Goal: Task Accomplishment & Management: Manage account settings

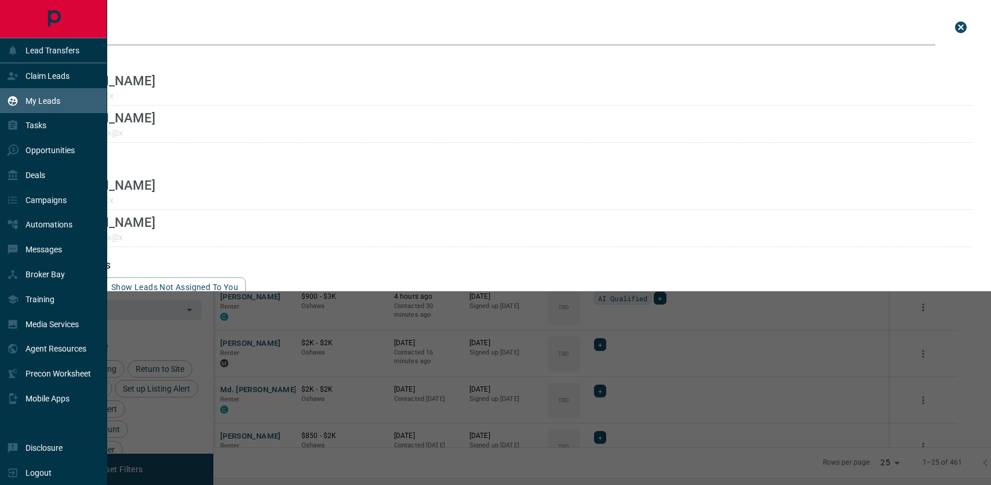
scroll to position [381, 772]
click at [37, 80] on p "Claim Leads" at bounding box center [48, 75] width 44 height 9
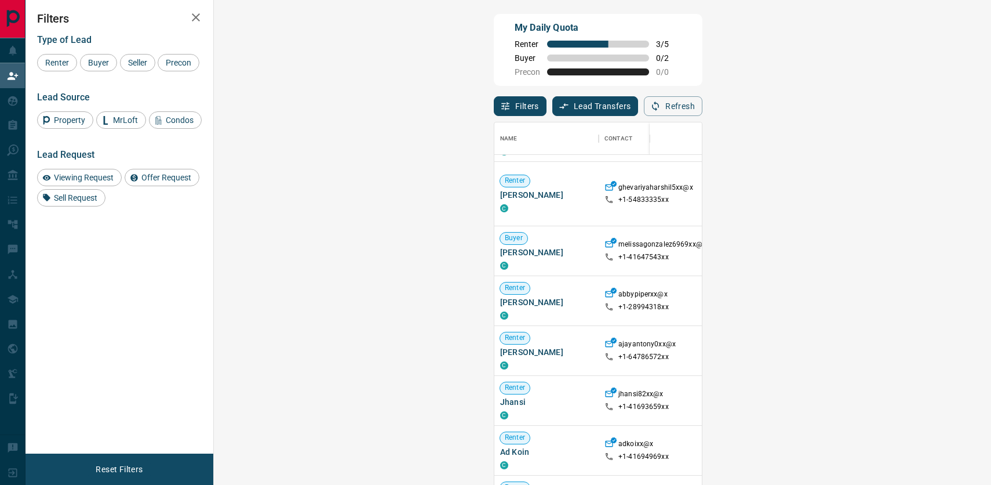
scroll to position [322, 0]
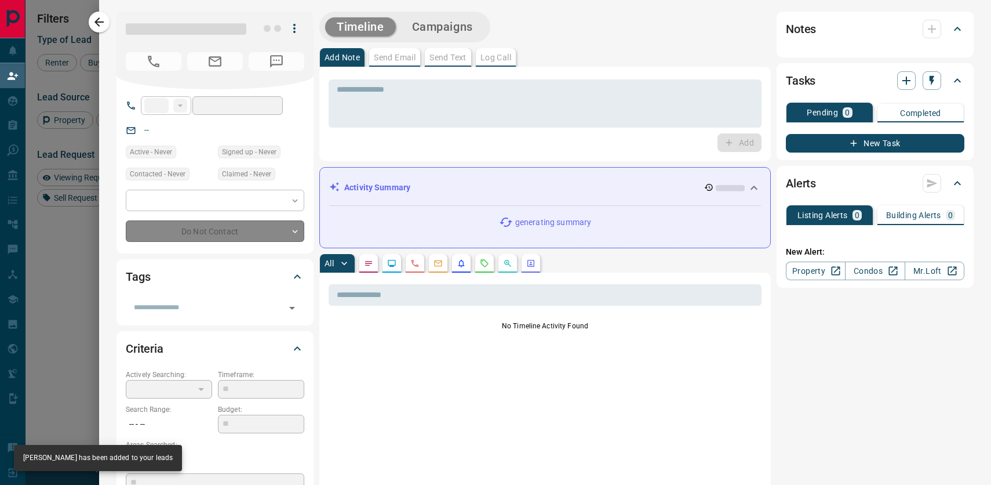
type input "**"
type input "**********"
type input "**"
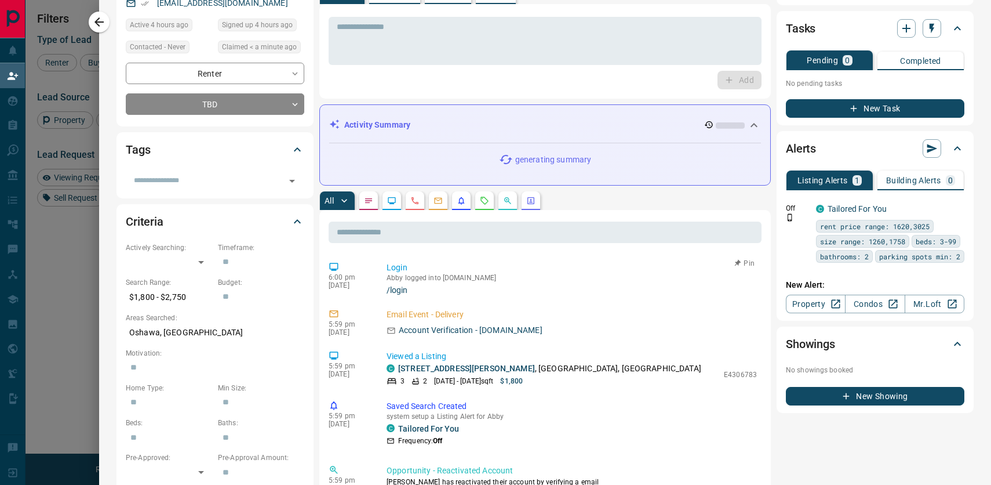
scroll to position [0, 0]
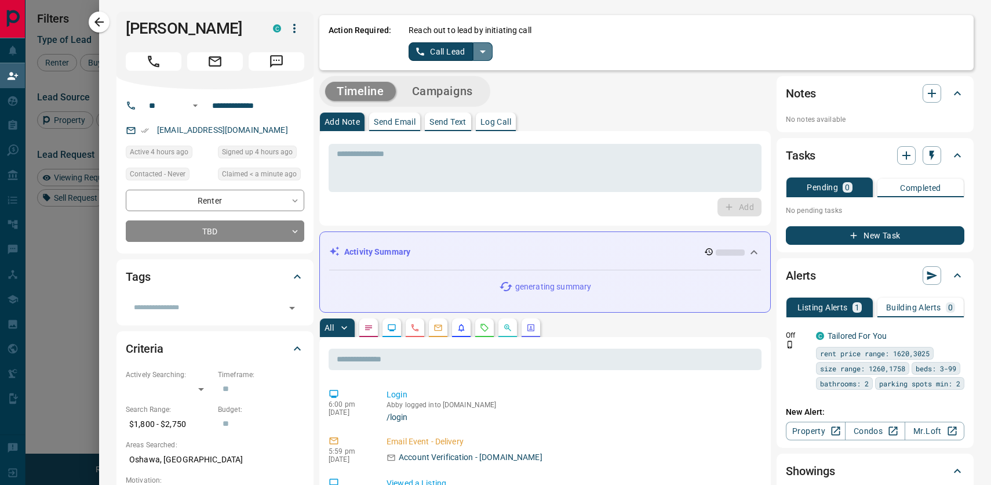
click at [490, 49] on icon "split button" at bounding box center [483, 52] width 14 height 14
click at [447, 94] on li "Log Manual Call" at bounding box center [449, 92] width 71 height 17
click at [449, 49] on button "Log Manual Call" at bounding box center [447, 51] width 77 height 19
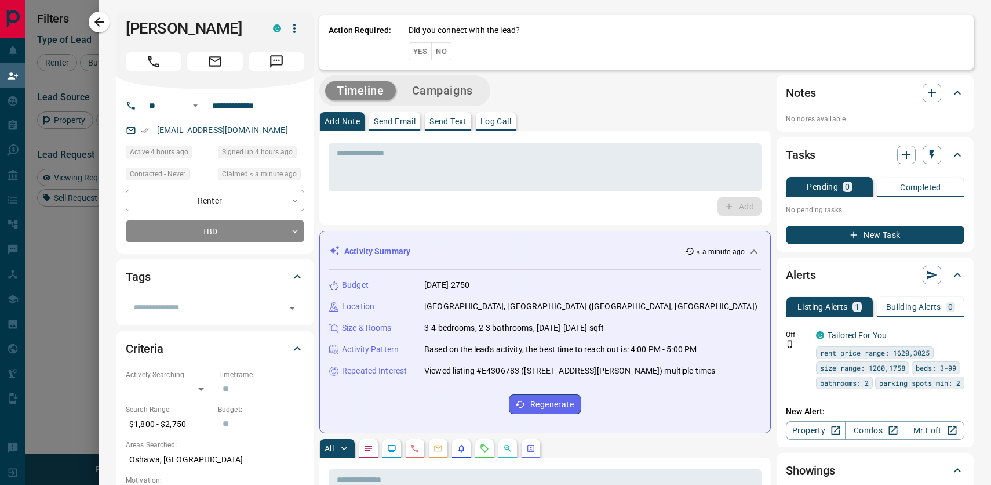
click at [450, 57] on button "No" at bounding box center [441, 51] width 20 height 18
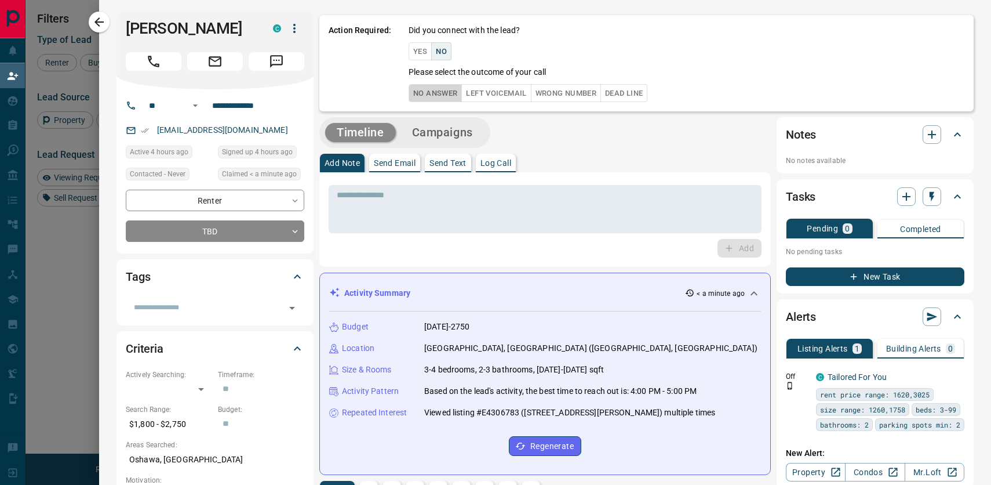
click at [443, 99] on button "No Answer" at bounding box center [435, 93] width 53 height 18
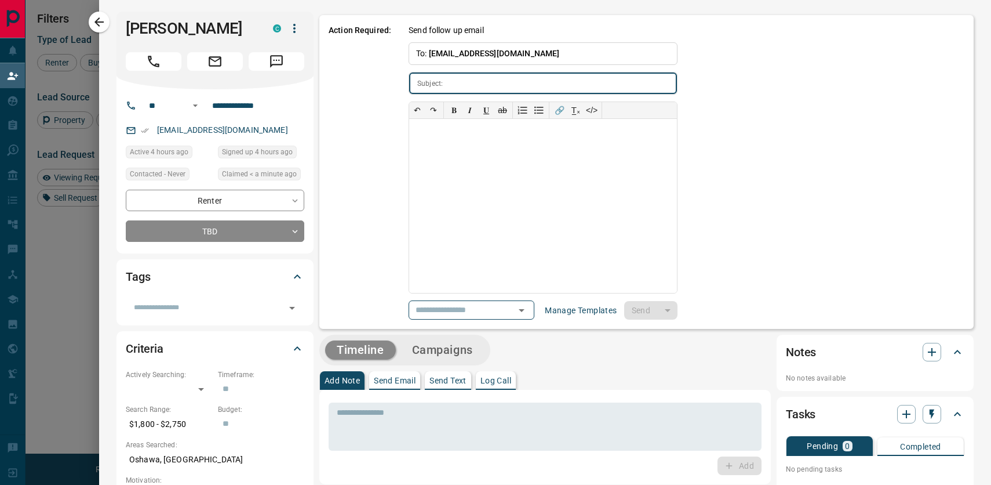
type input "**********"
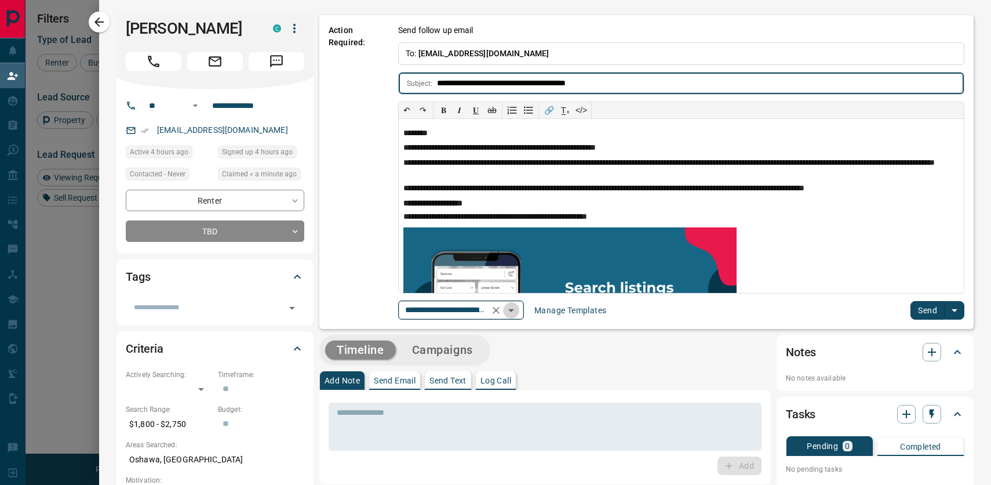
click at [514, 312] on icon "Open" at bounding box center [511, 310] width 6 height 3
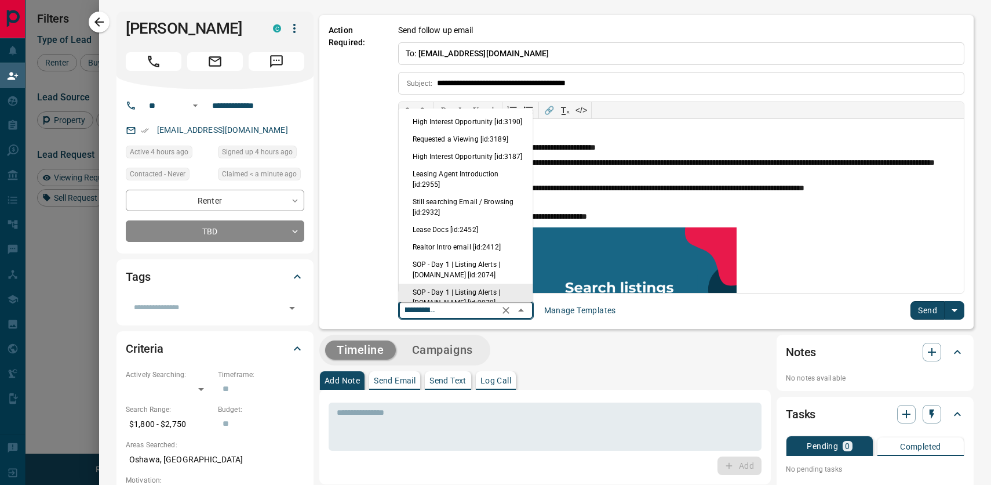
scroll to position [82, 0]
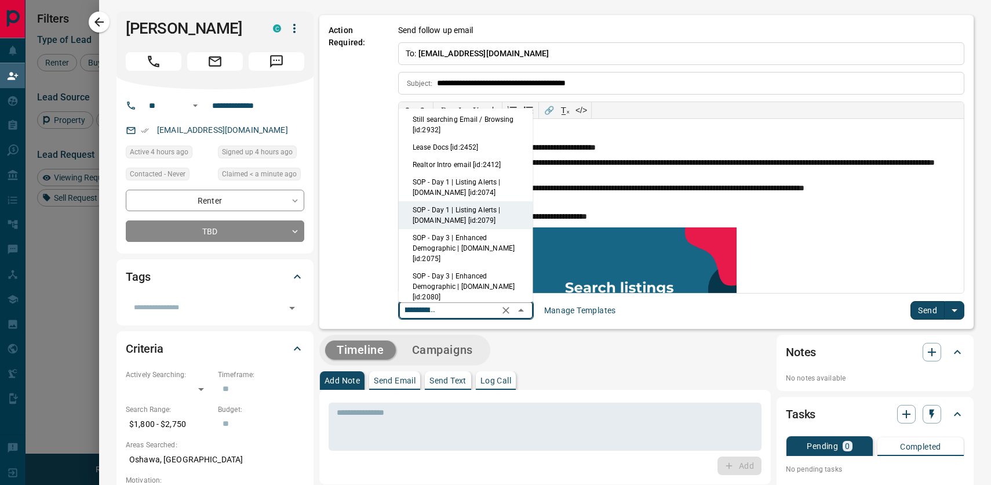
click at [482, 111] on li "Leasing Agent Introduction [id:2955]" at bounding box center [466, 97] width 134 height 28
type input "**********"
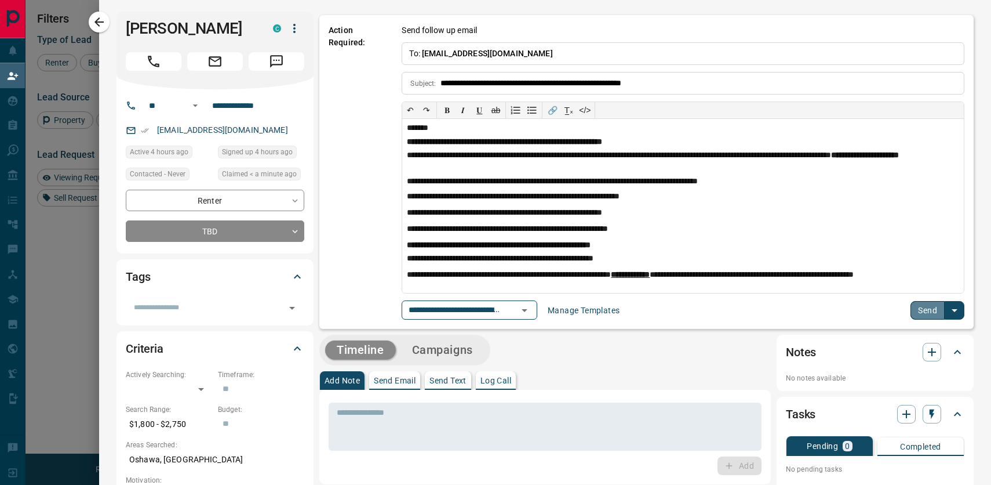
click at [929, 313] on button "Send" at bounding box center [928, 310] width 34 height 19
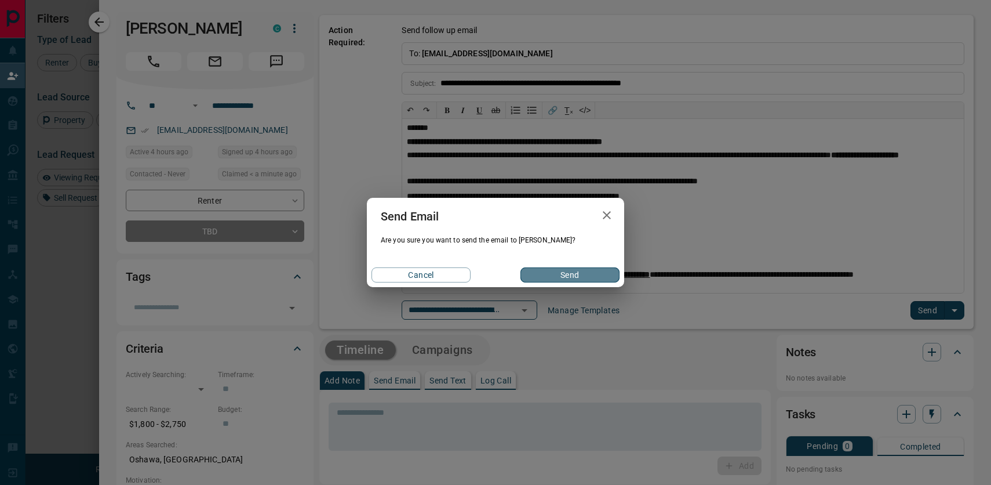
click at [567, 276] on button "Send" at bounding box center [569, 274] width 99 height 15
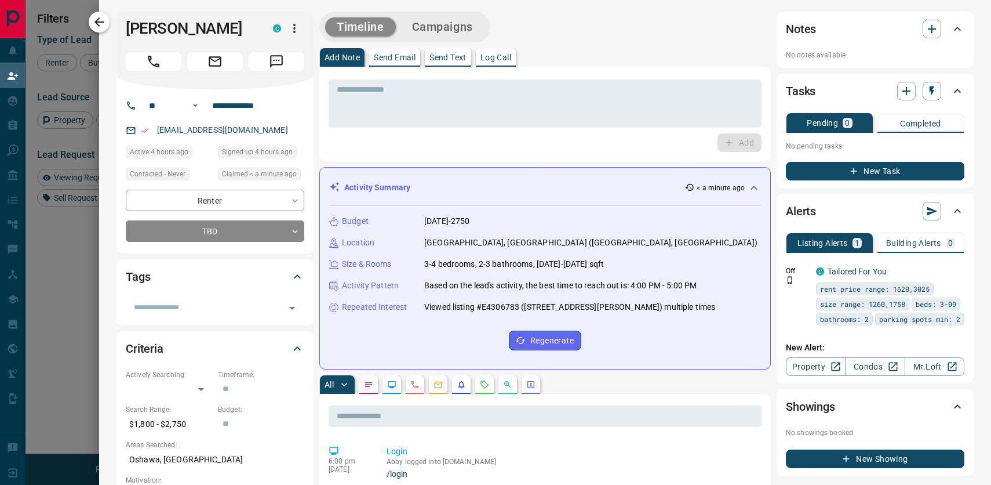
click at [92, 26] on icon "button" at bounding box center [99, 22] width 14 height 14
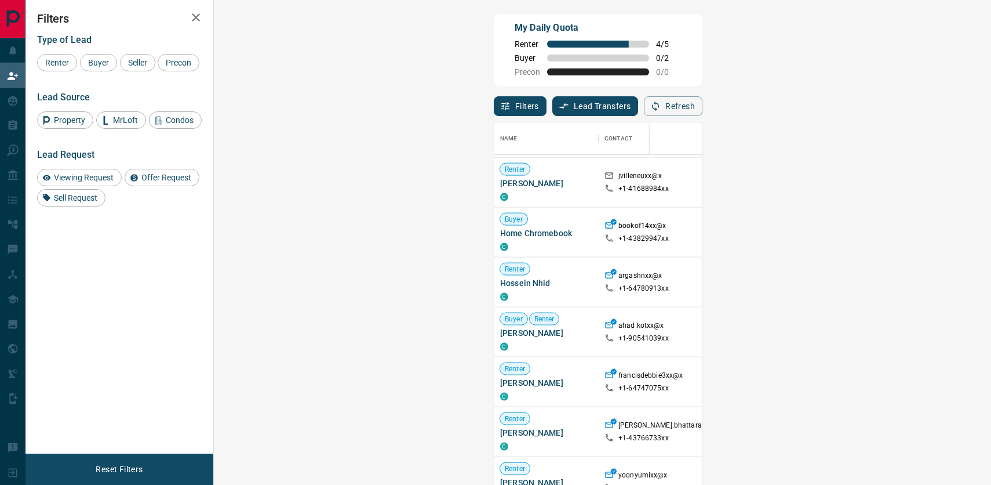
scroll to position [1797, 0]
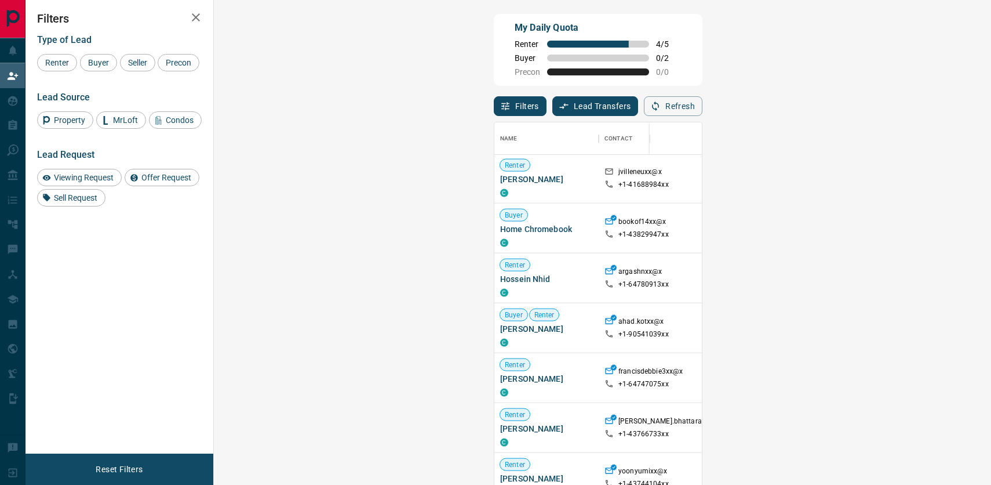
click at [942, 332] on span "Viewing Request ( 1 )" at bounding box center [974, 327] width 64 height 8
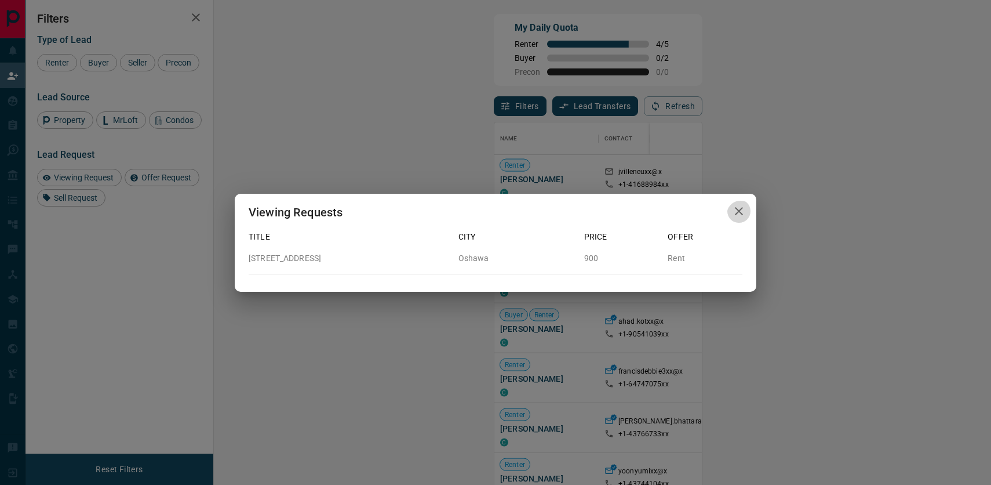
click at [739, 201] on button "button" at bounding box center [738, 211] width 23 height 24
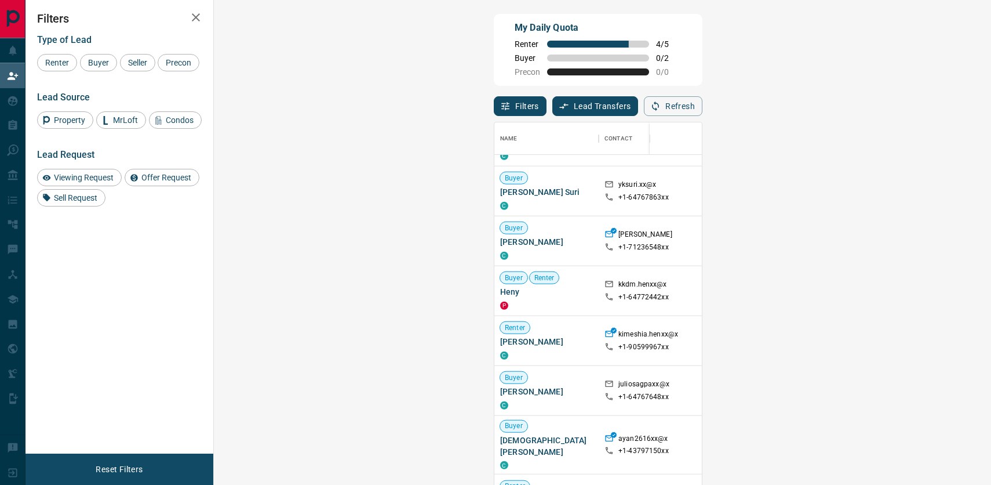
scroll to position [2234, 0]
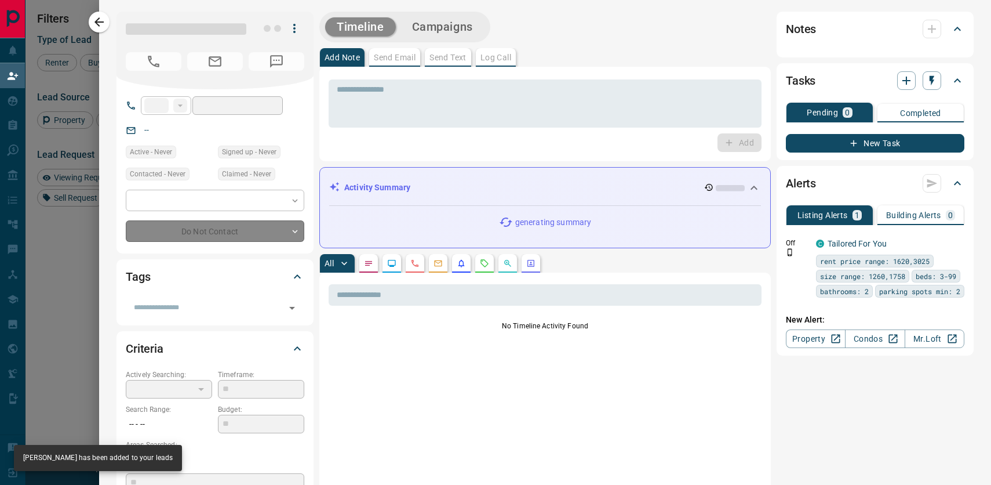
type input "**"
type input "**********"
type input "**"
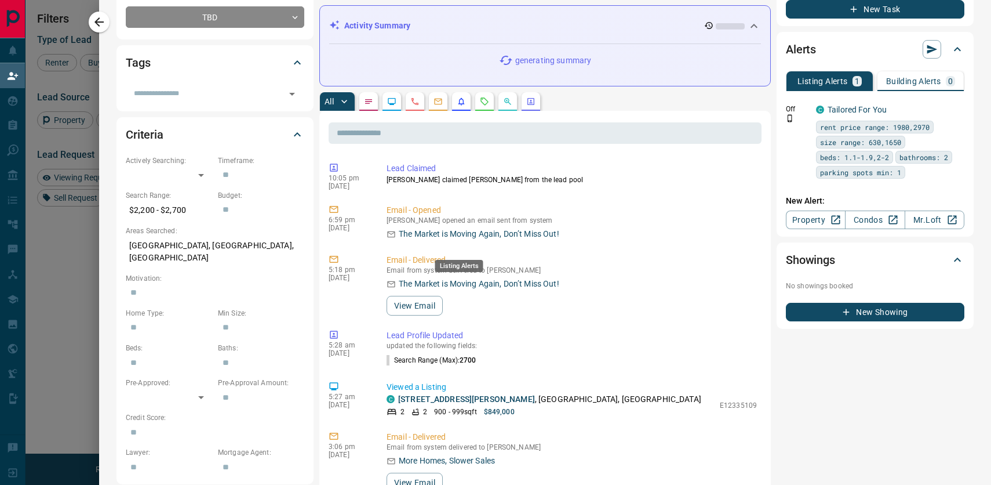
scroll to position [0, 0]
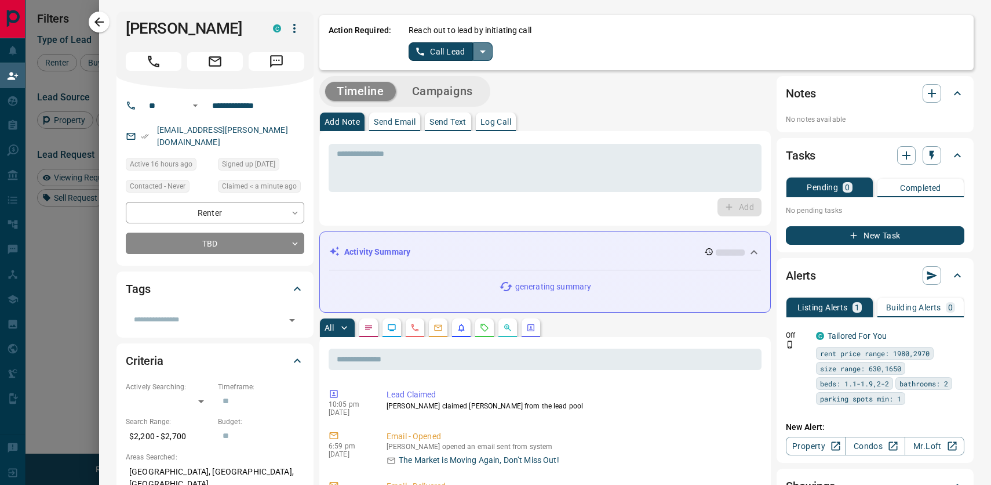
click at [490, 47] on icon "split button" at bounding box center [483, 52] width 14 height 14
click at [464, 94] on li "Log Manual Call" at bounding box center [449, 92] width 71 height 17
click at [467, 53] on button "Log Manual Call" at bounding box center [447, 51] width 77 height 19
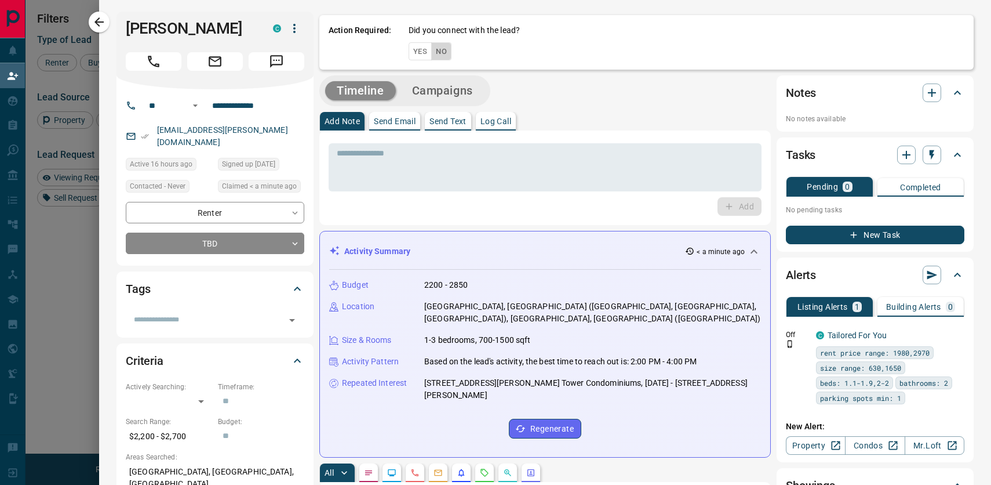
click at [452, 55] on button "No" at bounding box center [441, 51] width 20 height 18
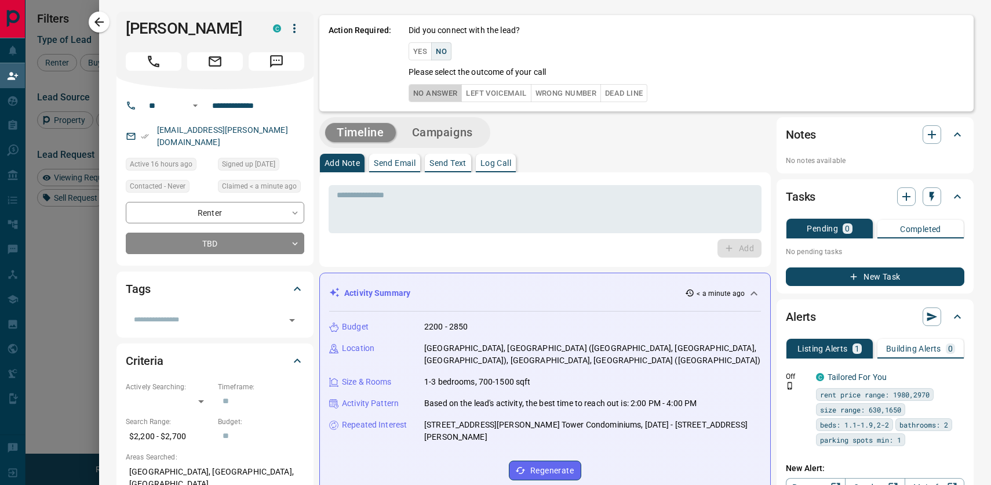
click at [462, 97] on button "No Answer" at bounding box center [435, 93] width 53 height 18
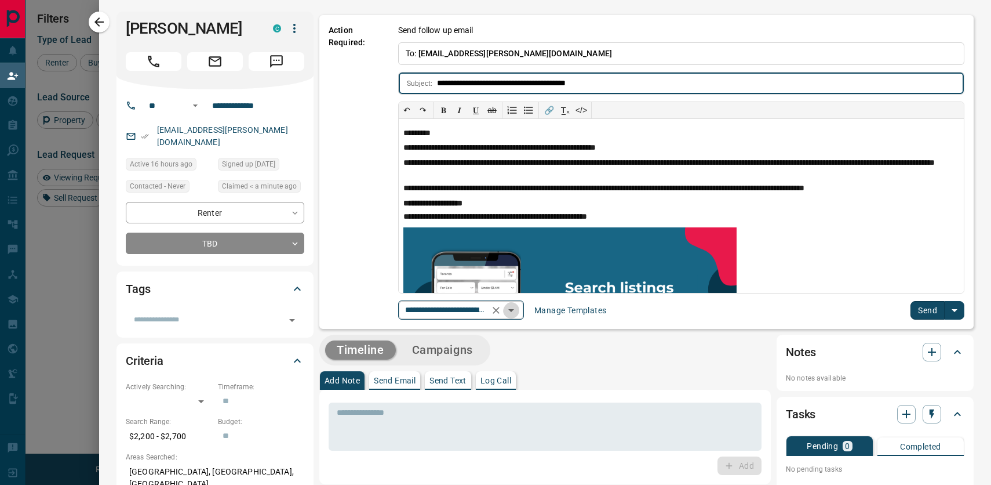
click at [514, 311] on icon "Open" at bounding box center [511, 310] width 6 height 3
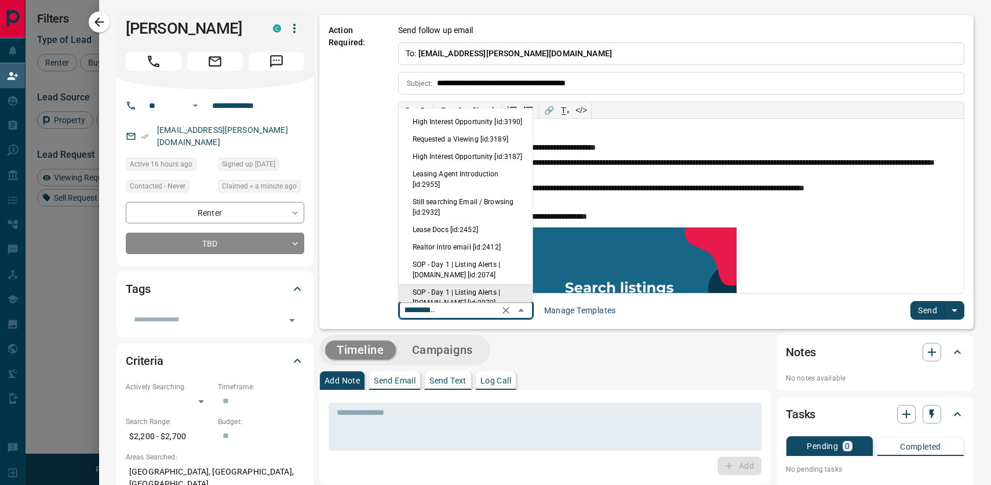
scroll to position [82, 0]
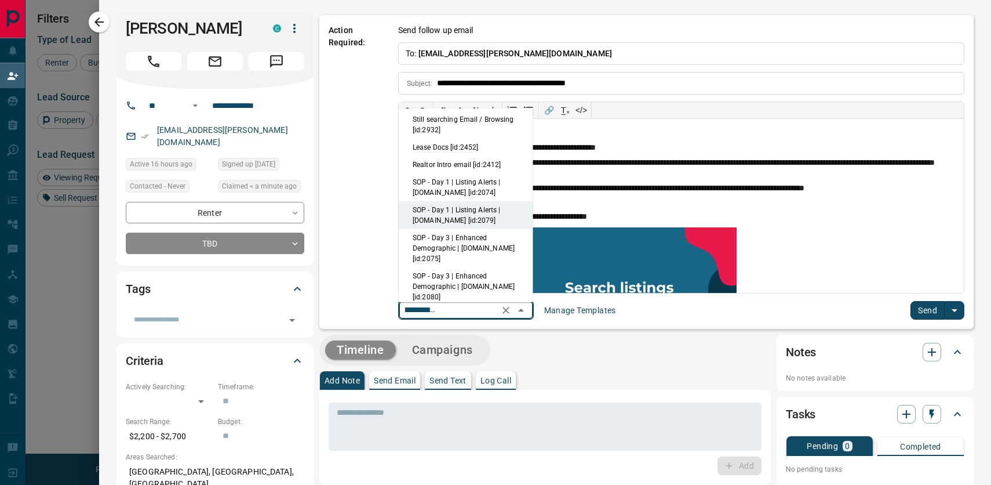
click at [492, 111] on li "Leasing Agent Introduction [id:2955]" at bounding box center [466, 97] width 134 height 28
type input "**********"
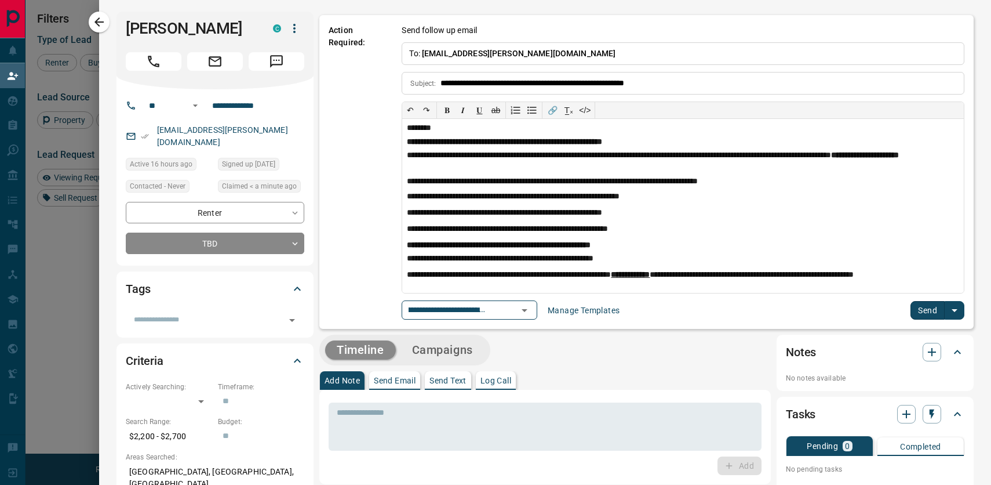
scroll to position [0, 0]
click at [931, 312] on button "Send" at bounding box center [928, 310] width 34 height 19
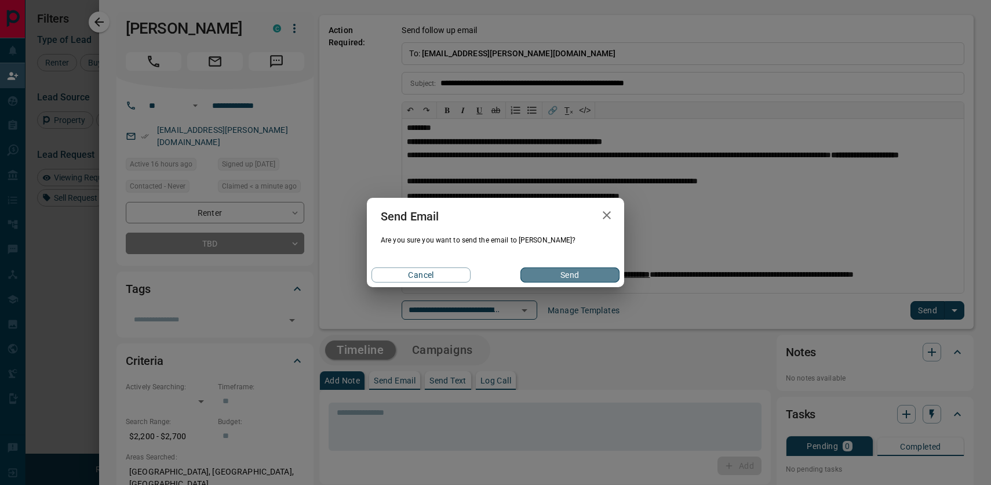
click at [543, 275] on button "Send" at bounding box center [569, 274] width 99 height 15
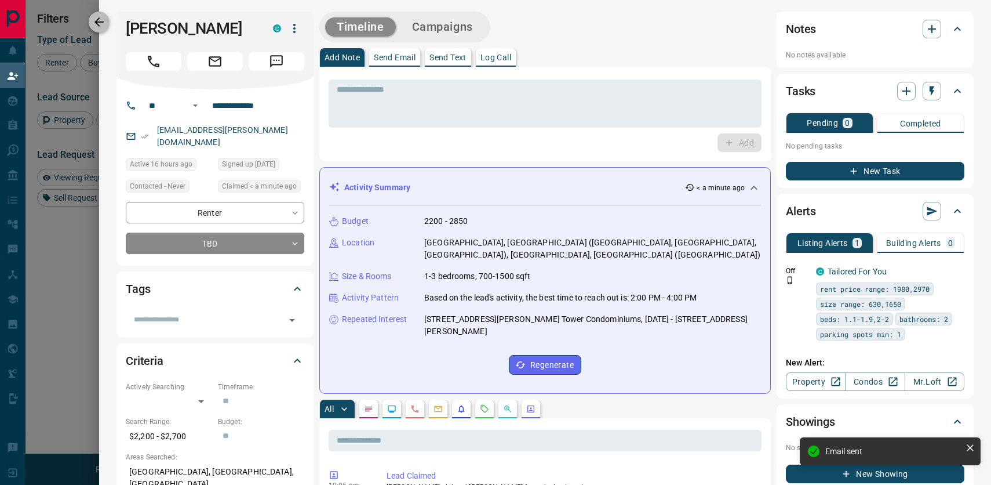
click at [93, 18] on icon "button" at bounding box center [99, 22] width 14 height 14
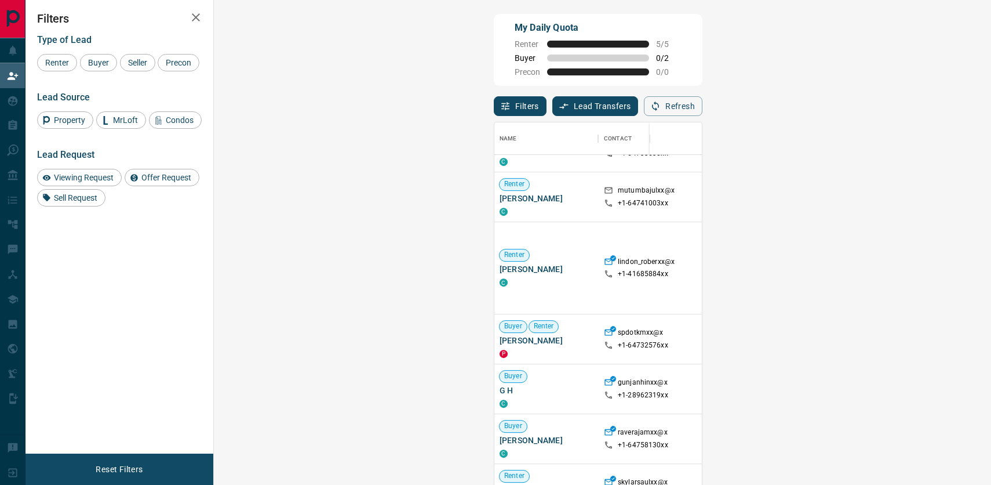
scroll to position [3915, 1]
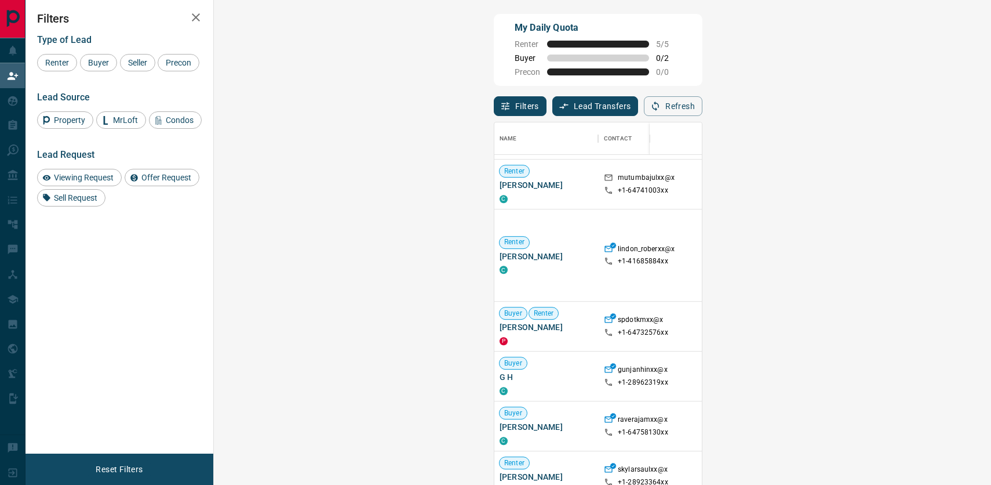
click at [703, 59] on div "My Daily Quota Renter 5 / 5 Buyer 0 / 2 Precon 0 / 0" at bounding box center [598, 50] width 209 height 72
click at [703, 110] on button "Refresh" at bounding box center [673, 106] width 59 height 20
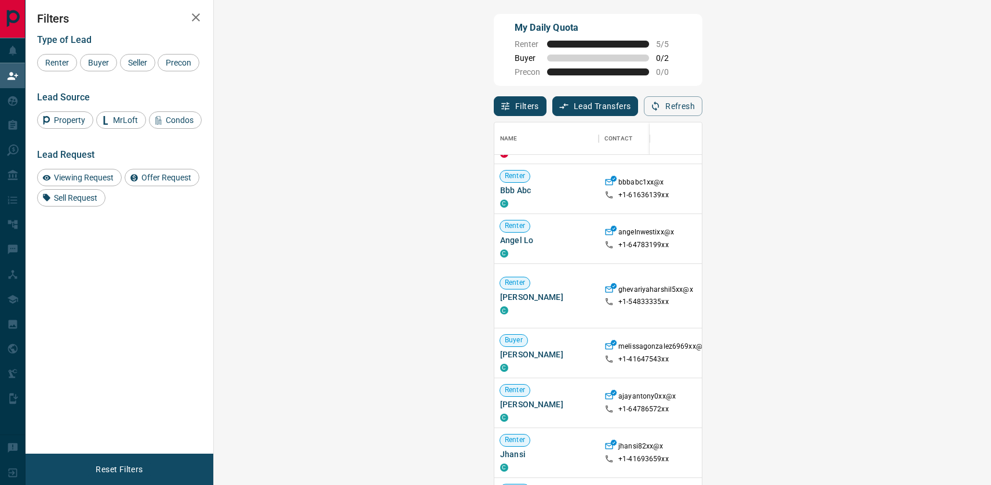
scroll to position [256, 0]
click at [942, 292] on span "Offer Request ( 2 )" at bounding box center [968, 294] width 53 height 8
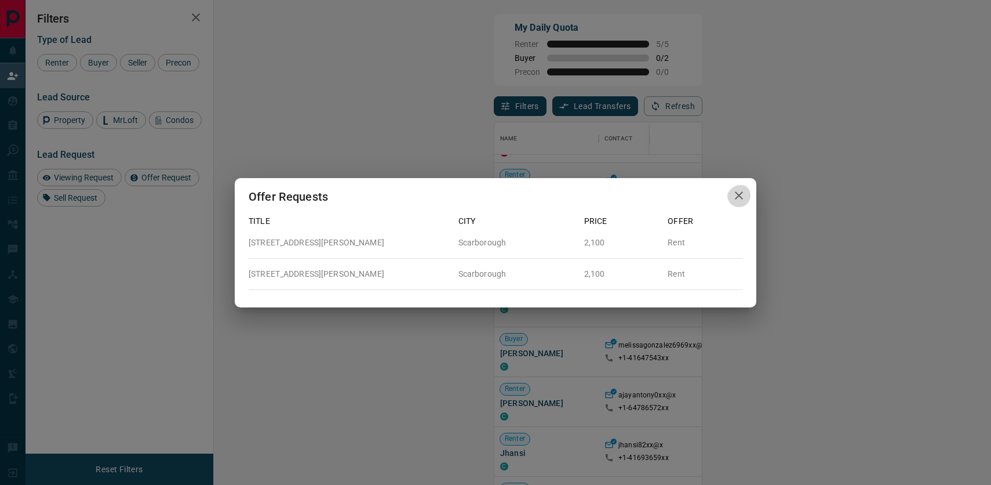
click at [740, 188] on icon "button" at bounding box center [739, 195] width 14 height 14
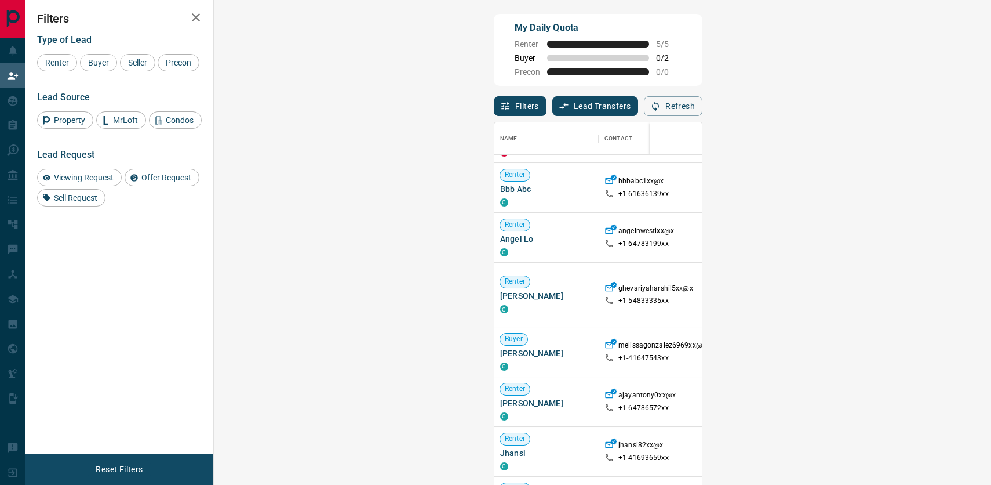
click at [929, 357] on div at bounding box center [975, 351] width 93 height 49
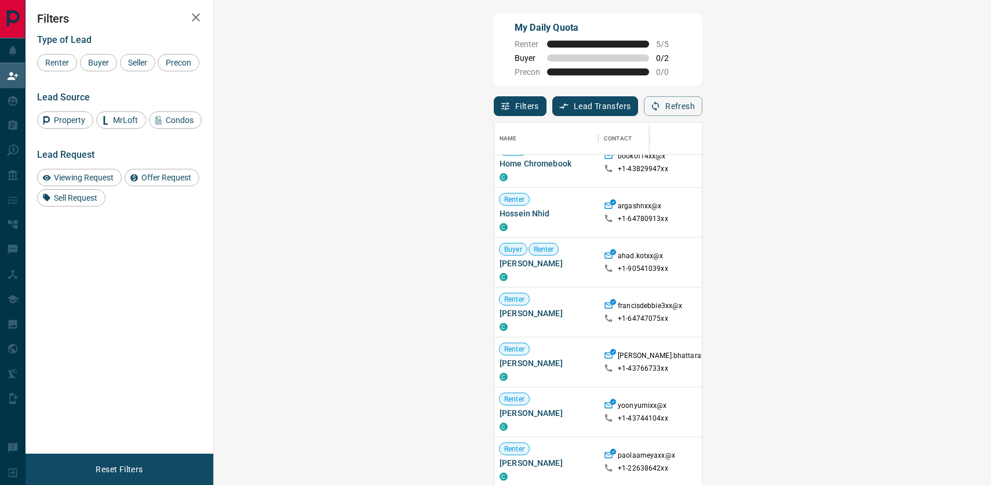
scroll to position [1916, 1]
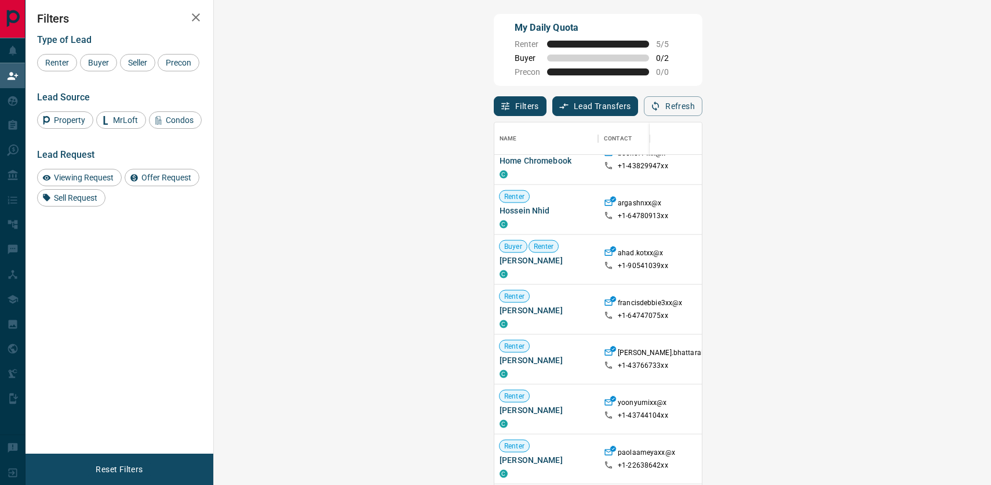
click at [941, 263] on span "Viewing Request ( 1 )" at bounding box center [973, 259] width 64 height 8
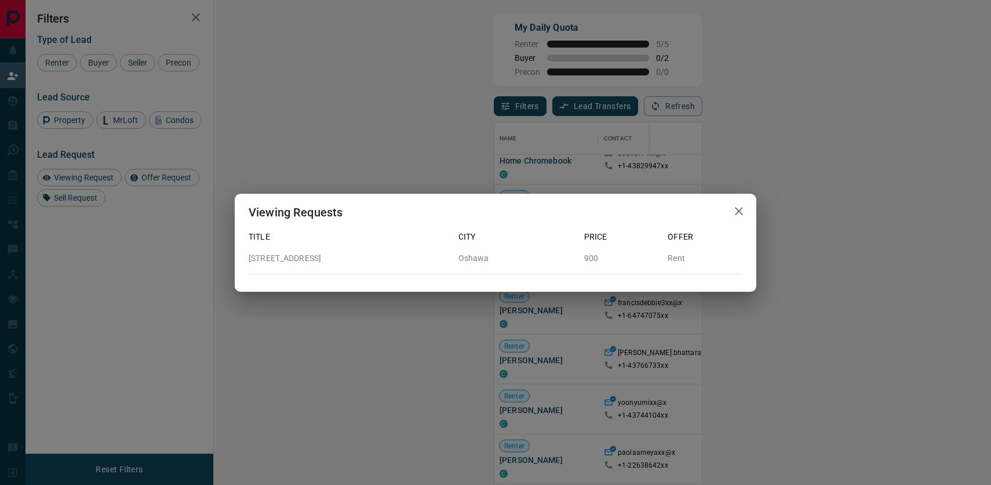
click at [740, 211] on icon "button" at bounding box center [739, 211] width 14 height 14
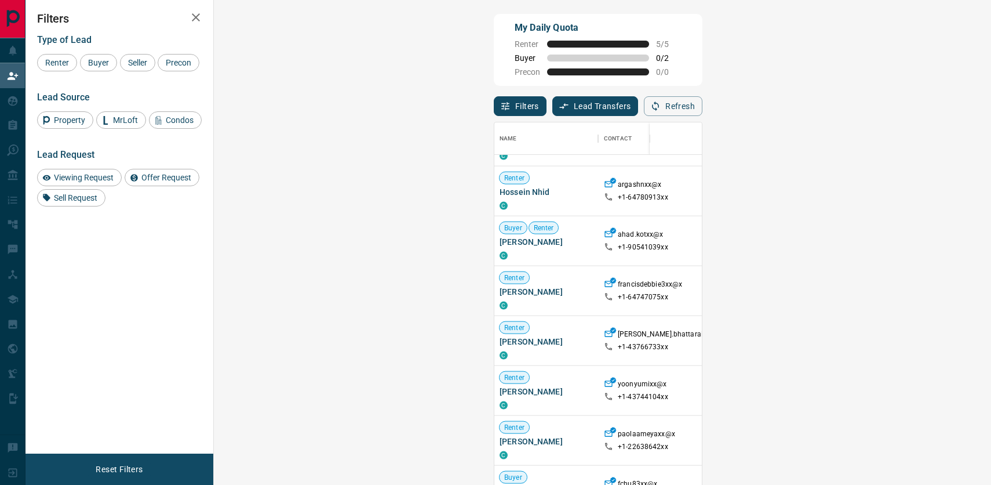
scroll to position [1948, 1]
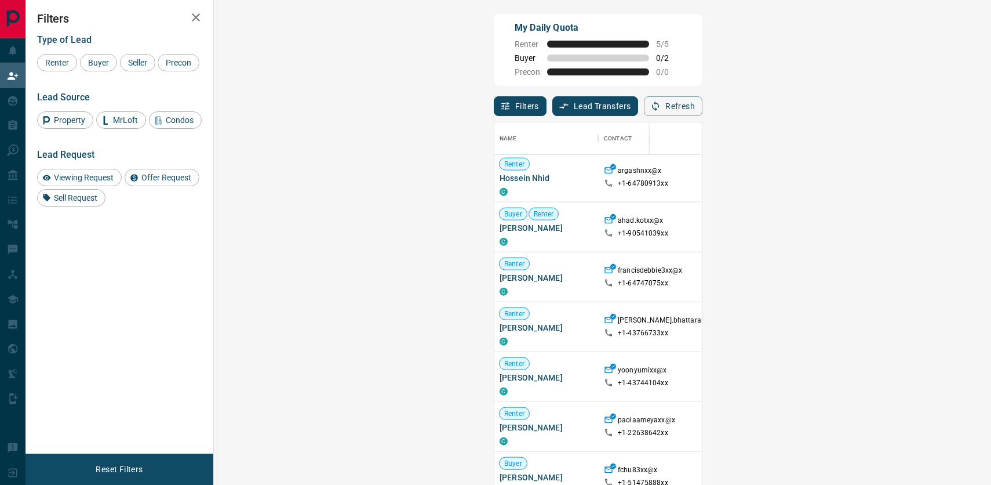
click at [941, 225] on span "Viewing Request ( 1 )" at bounding box center [973, 227] width 64 height 8
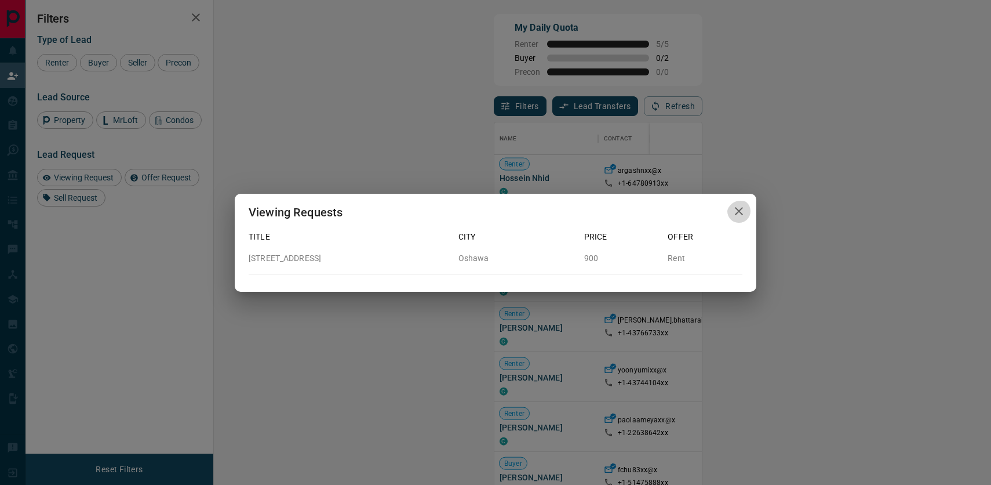
click at [743, 199] on button "button" at bounding box center [738, 211] width 23 height 24
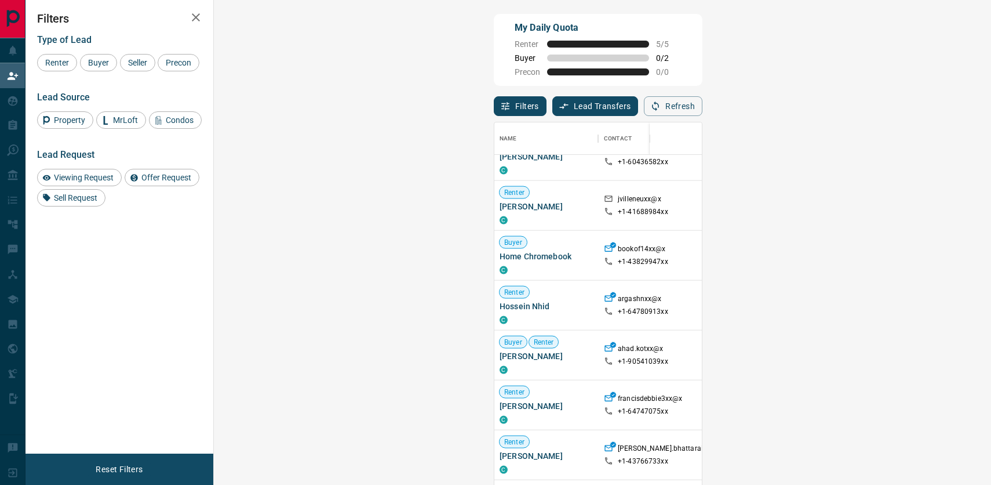
scroll to position [1610, 1]
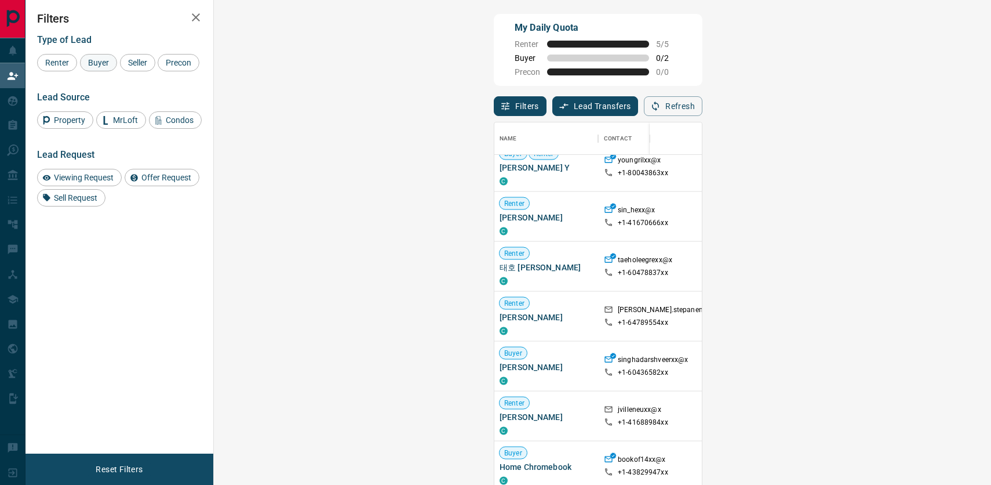
click at [102, 71] on div "Buyer" at bounding box center [98, 62] width 37 height 17
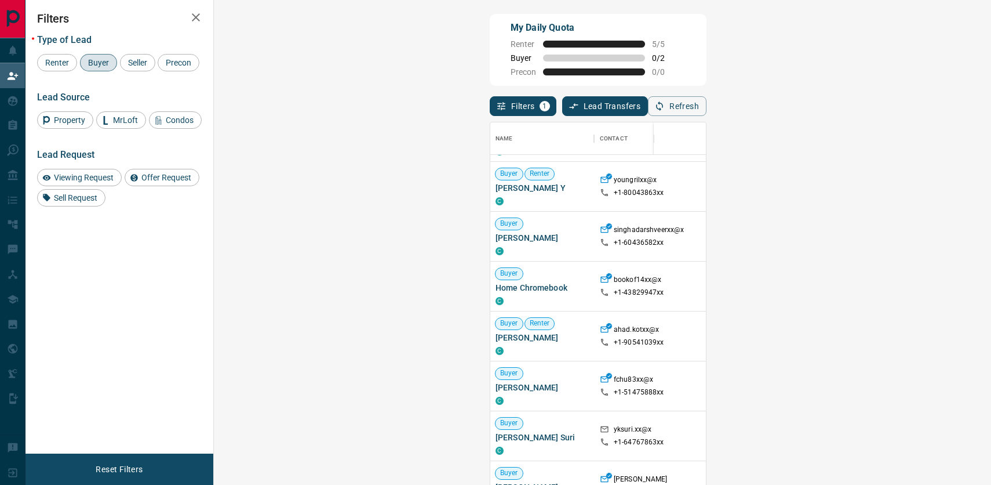
scroll to position [265, 1]
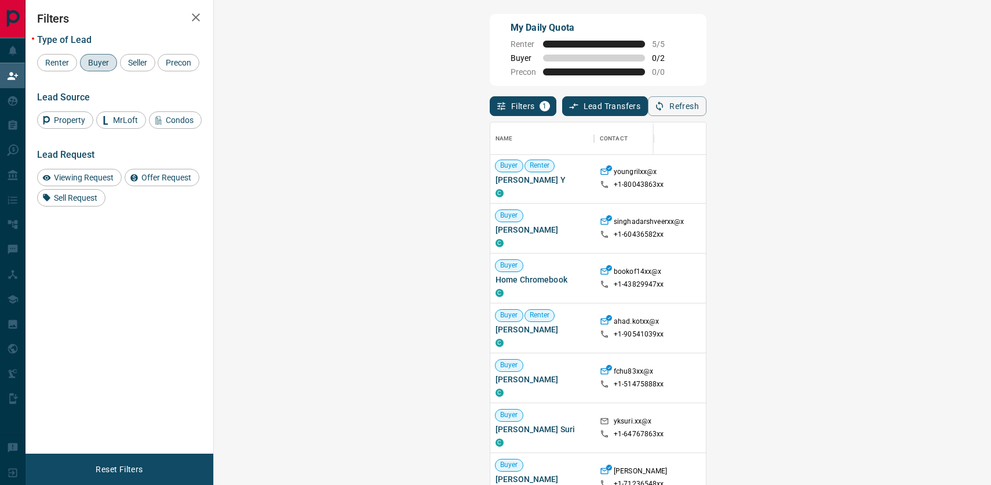
click at [937, 329] on span "Viewing Request ( 1 )" at bounding box center [969, 328] width 64 height 8
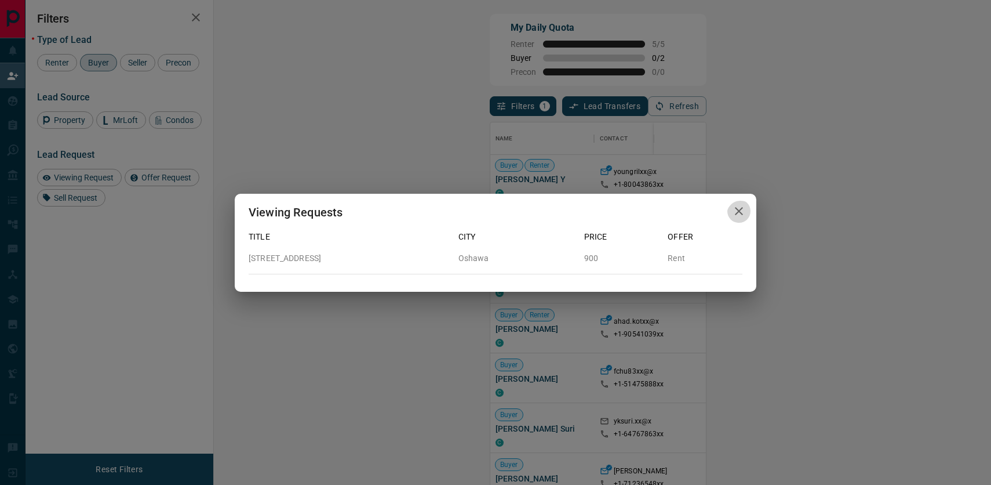
click at [736, 204] on icon "button" at bounding box center [739, 211] width 14 height 14
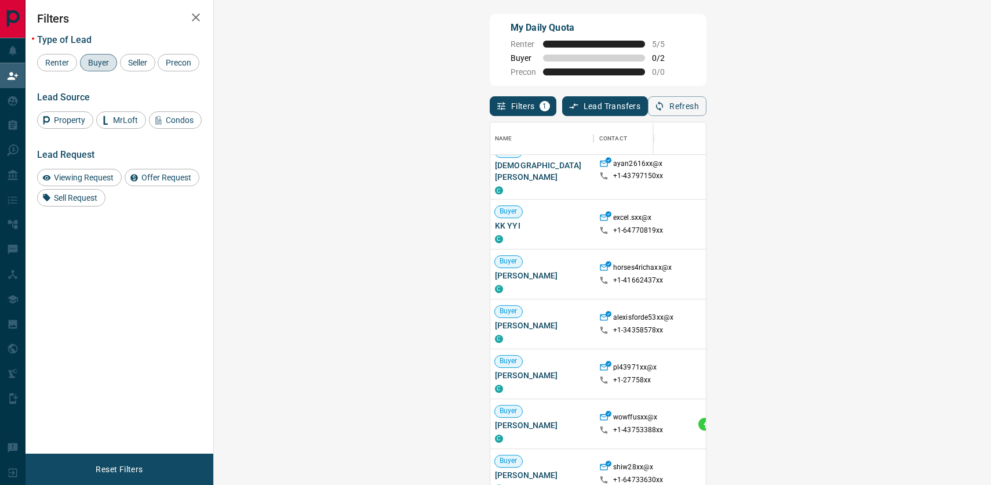
scroll to position [737, 1]
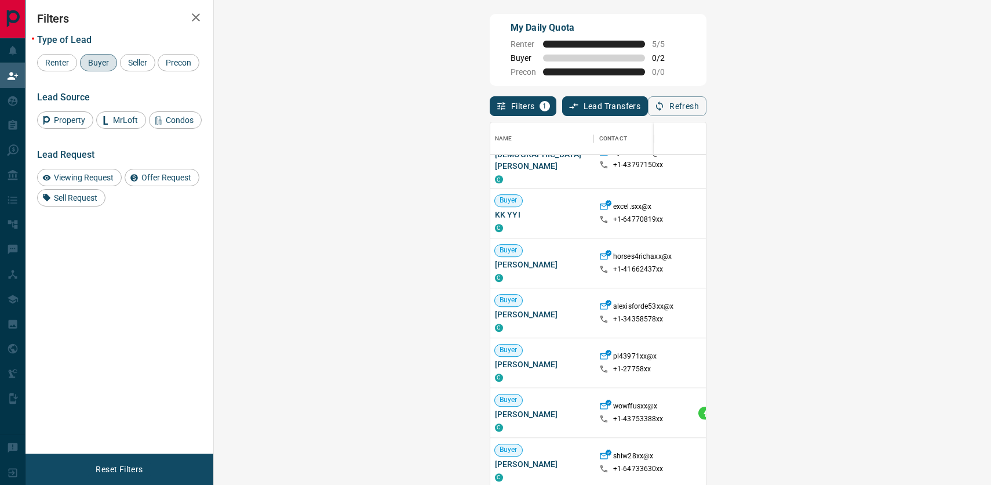
click at [924, 297] on div at bounding box center [970, 312] width 93 height 49
click at [495, 308] on span "[PERSON_NAME]" at bounding box center [541, 314] width 93 height 12
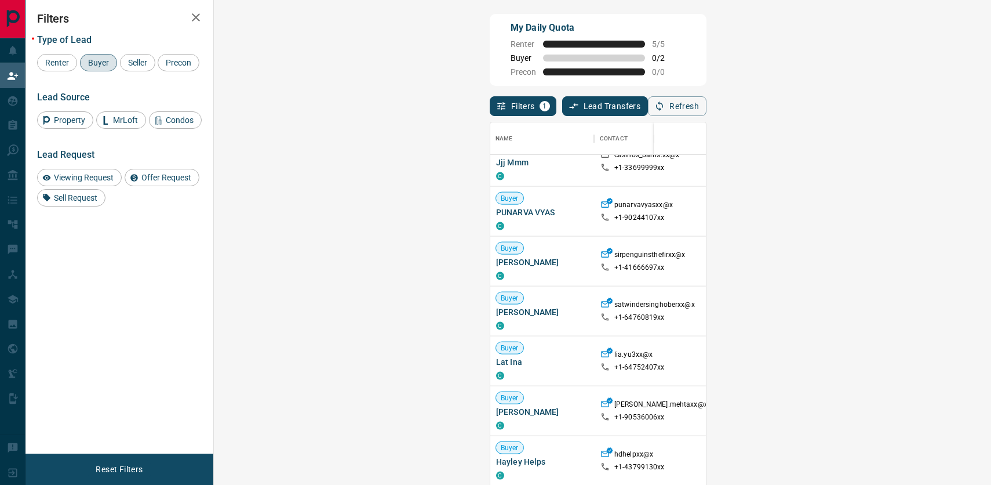
scroll to position [2028, 1]
click at [756, 143] on div "Search Range" at bounding box center [778, 138] width 44 height 32
click at [719, 143] on icon "button" at bounding box center [723, 138] width 9 height 9
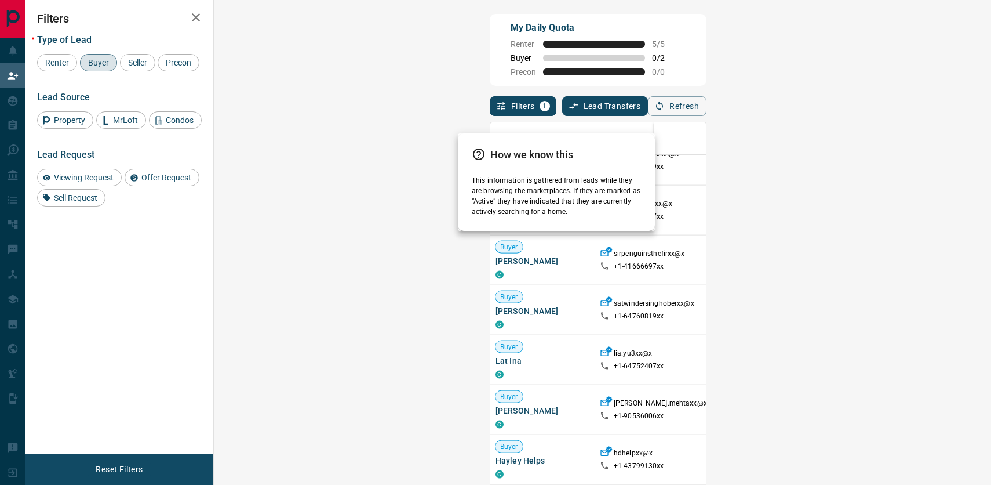
click at [760, 293] on div at bounding box center [495, 242] width 991 height 485
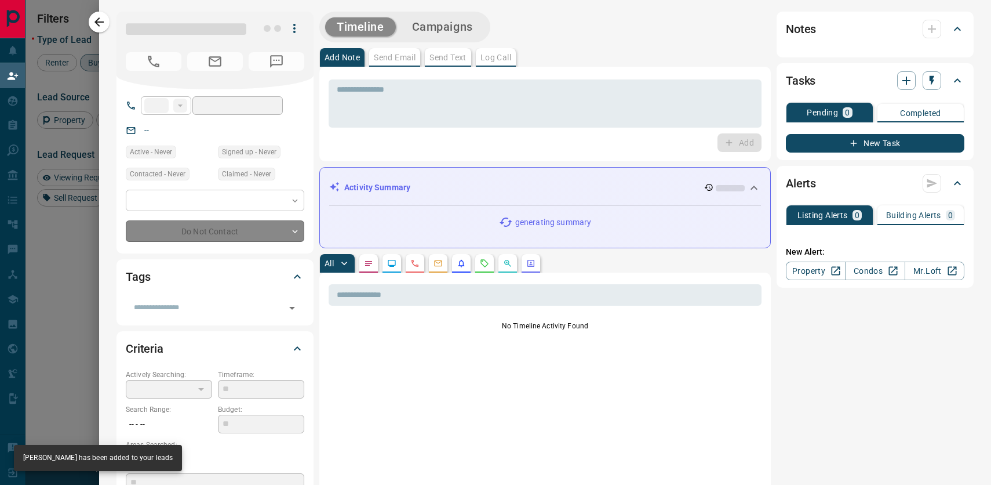
type input "**"
type input "**********"
type input "**"
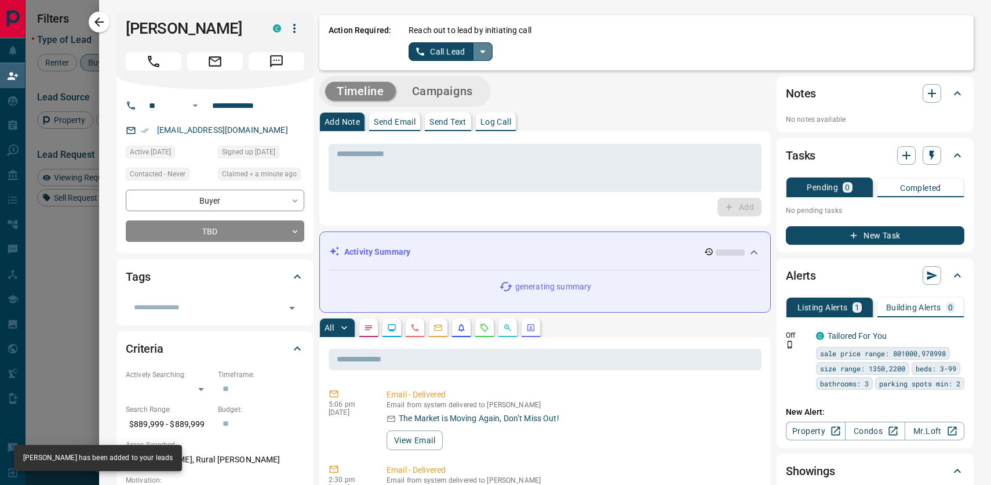
click at [486, 55] on icon "split button" at bounding box center [483, 52] width 14 height 14
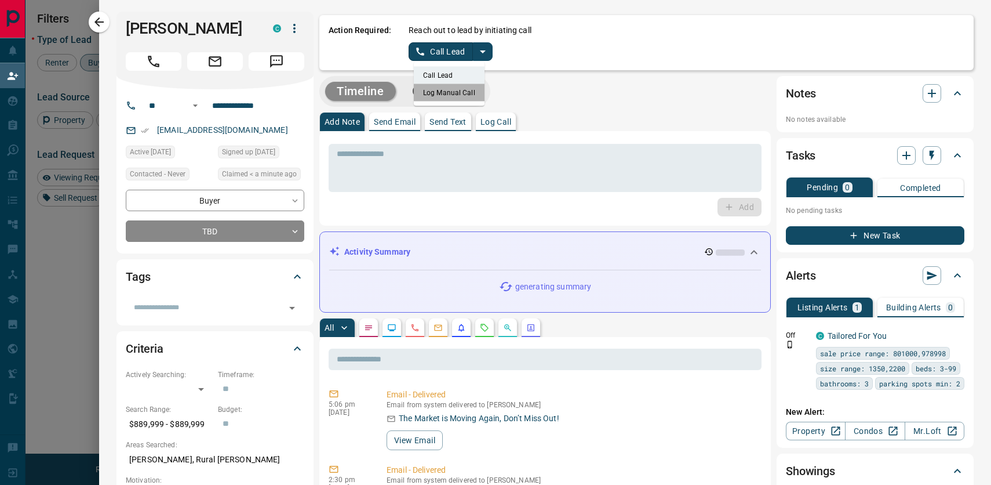
click at [462, 92] on li "Log Manual Call" at bounding box center [449, 92] width 71 height 17
click at [469, 53] on button "Log Manual Call" at bounding box center [447, 51] width 77 height 19
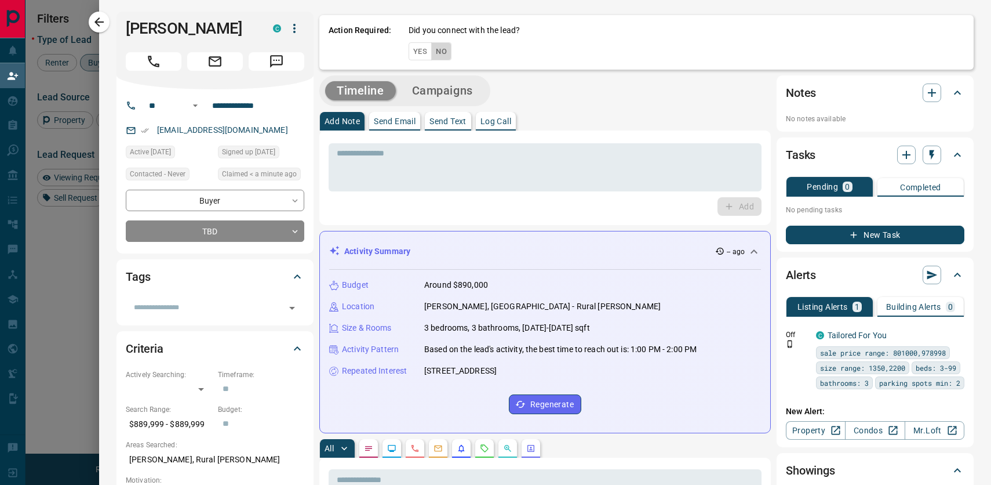
click at [452, 54] on button "No" at bounding box center [441, 51] width 20 height 18
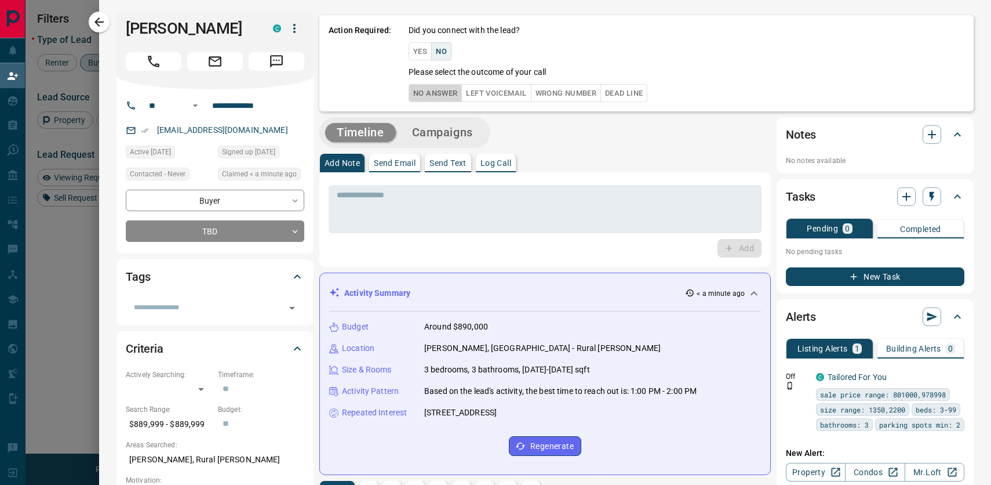
click at [453, 97] on button "No Answer" at bounding box center [435, 93] width 53 height 18
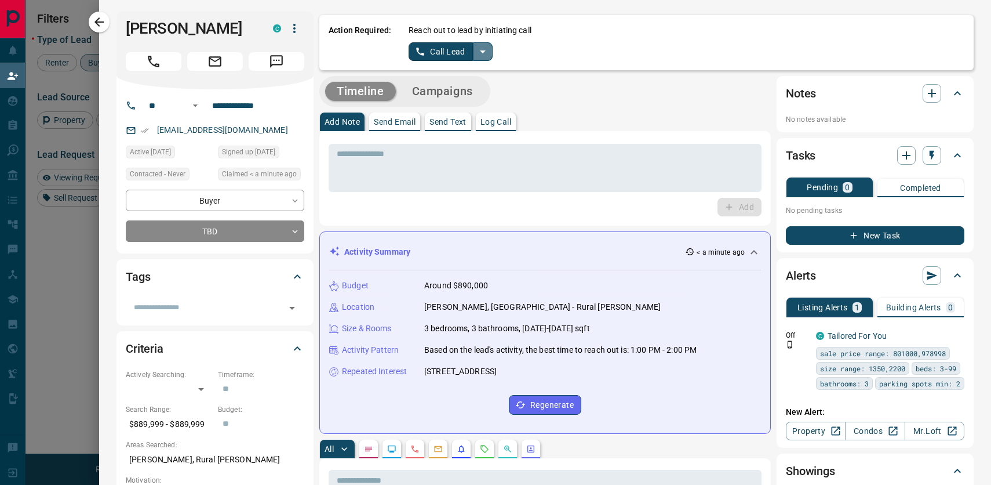
click at [486, 53] on icon "split button" at bounding box center [483, 51] width 6 height 3
click at [463, 96] on li "Log Manual Call" at bounding box center [449, 92] width 71 height 17
click at [458, 41] on div "Reach out to lead by initiating call Log Manual Call" at bounding box center [687, 42] width 556 height 37
click at [458, 50] on button "Log Manual Call" at bounding box center [447, 51] width 77 height 19
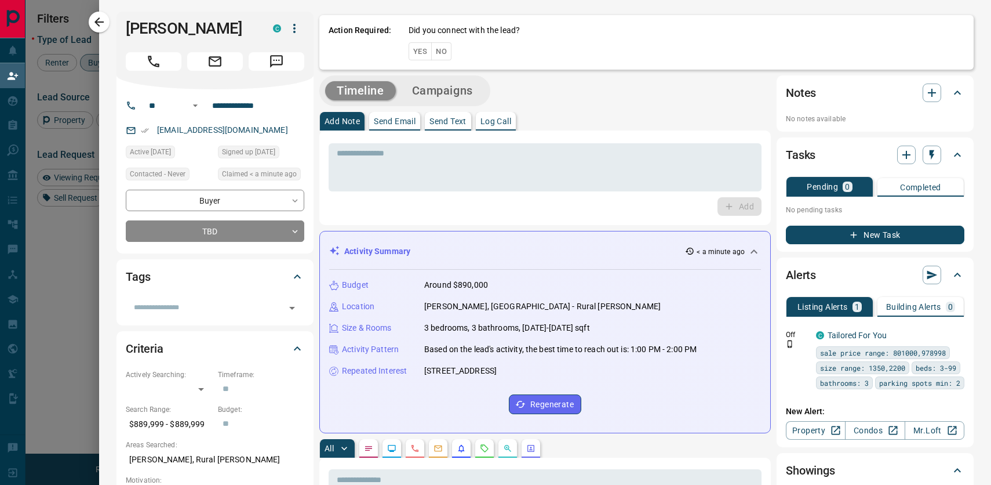
click at [449, 54] on button "No" at bounding box center [441, 51] width 20 height 18
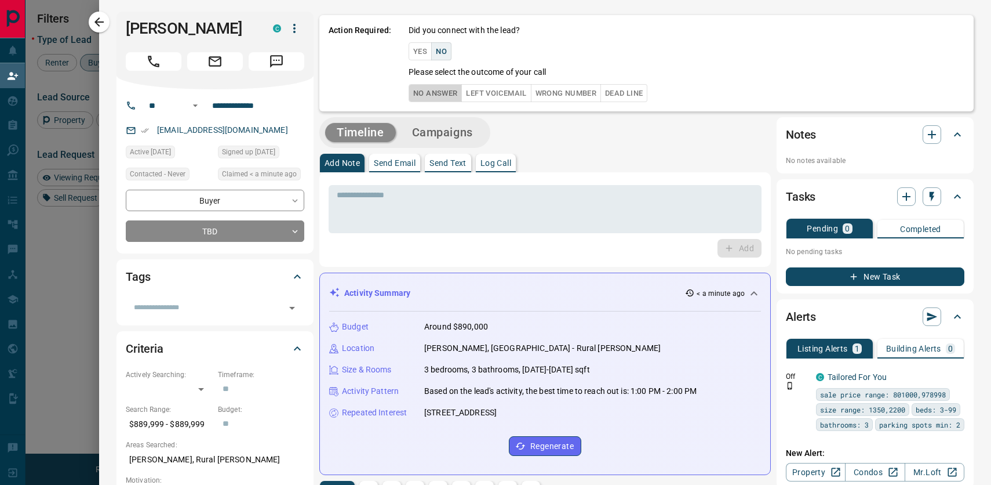
click at [461, 94] on button "No Answer" at bounding box center [435, 93] width 53 height 18
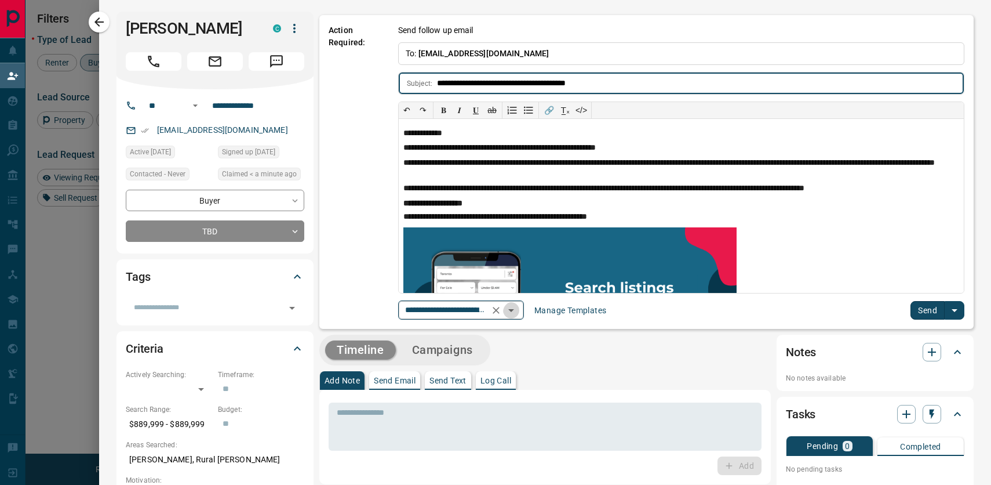
click at [514, 311] on icon "Open" at bounding box center [511, 310] width 6 height 3
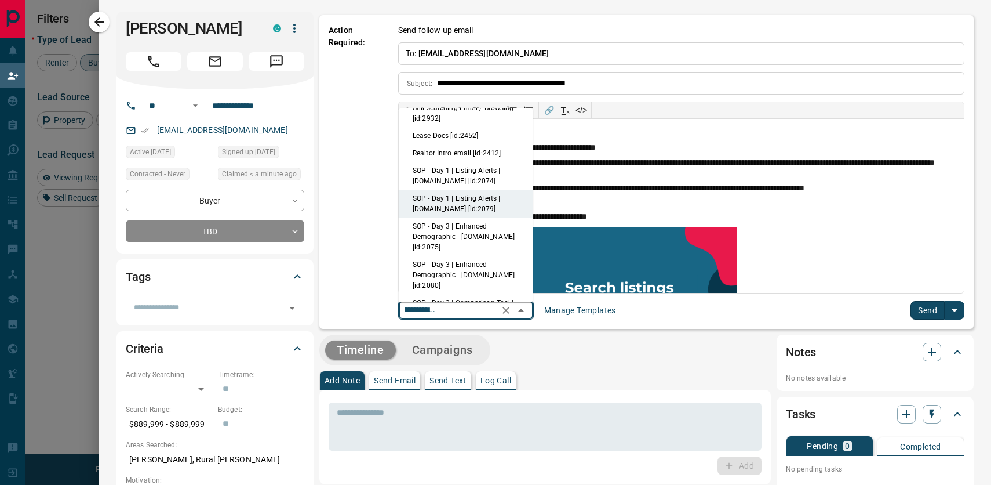
scroll to position [98, 0]
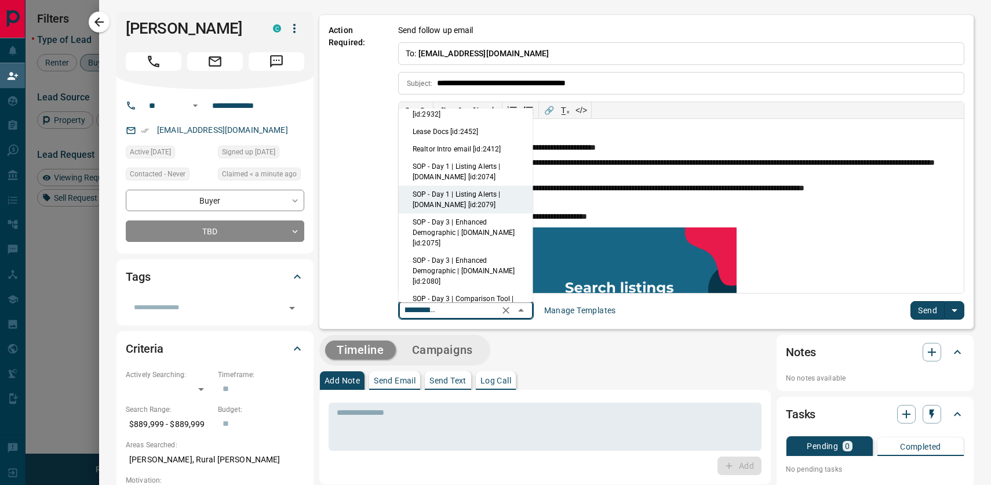
click at [484, 158] on li "Realtor Intro email [id:2412]" at bounding box center [466, 148] width 134 height 17
type input "**********"
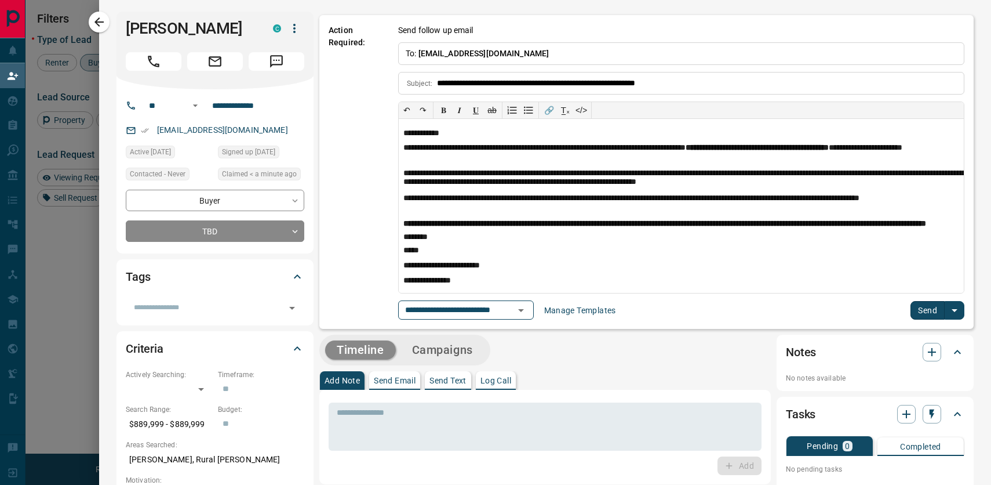
scroll to position [0, 0]
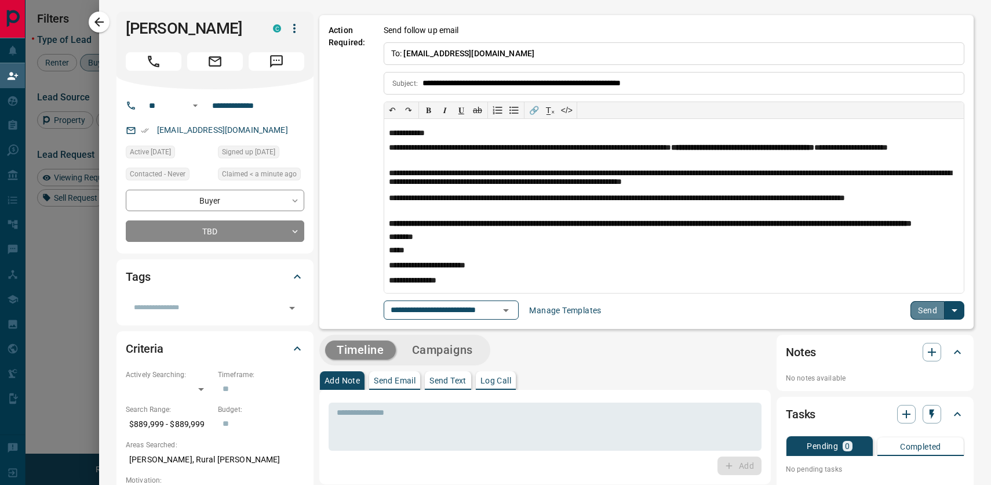
click at [925, 319] on button "Send" at bounding box center [928, 310] width 34 height 19
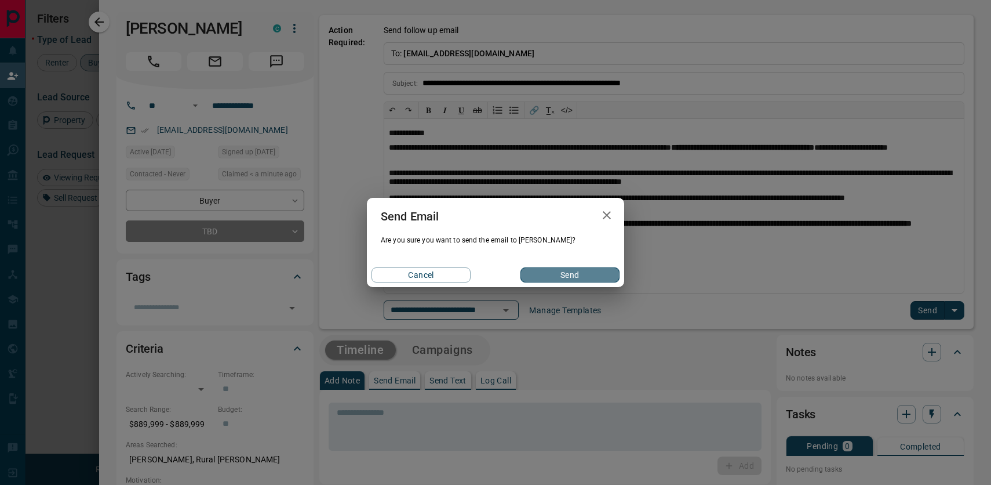
click at [587, 276] on button "Send" at bounding box center [569, 274] width 99 height 15
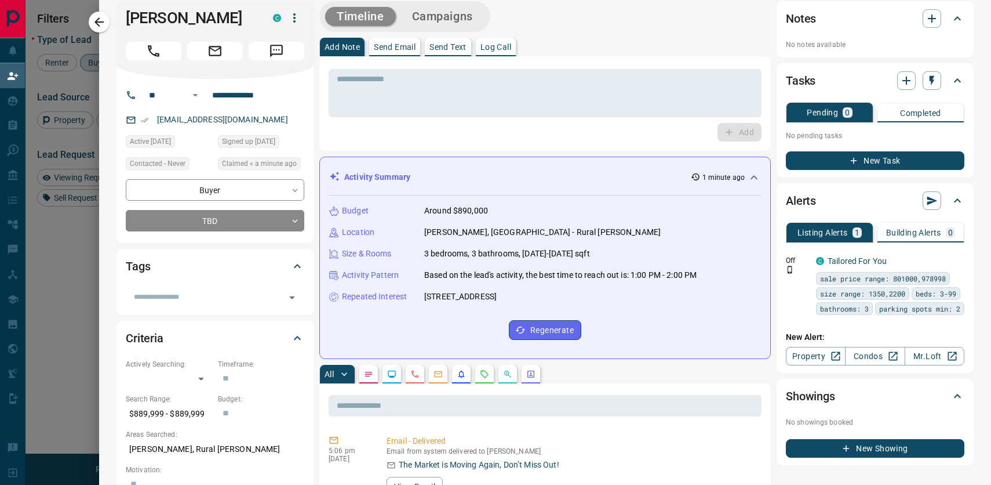
scroll to position [12, 0]
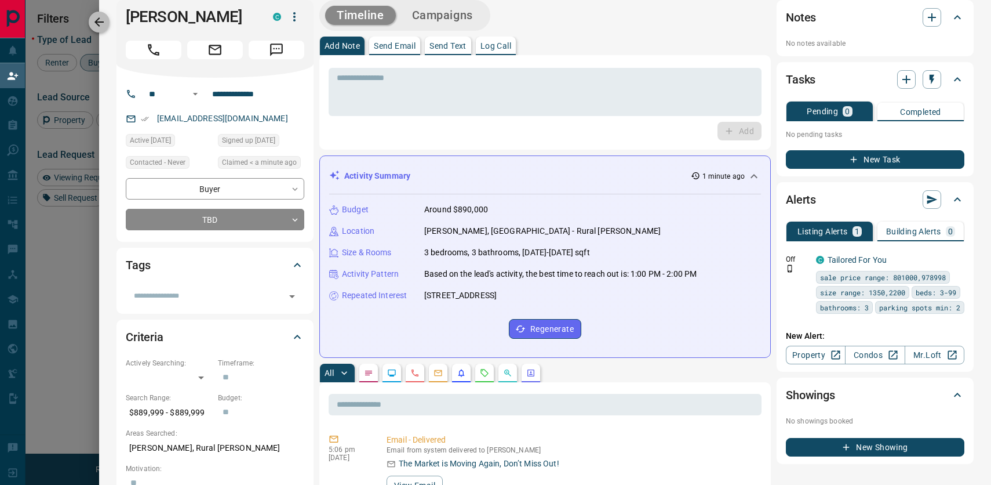
click at [92, 15] on icon "button" at bounding box center [99, 22] width 14 height 14
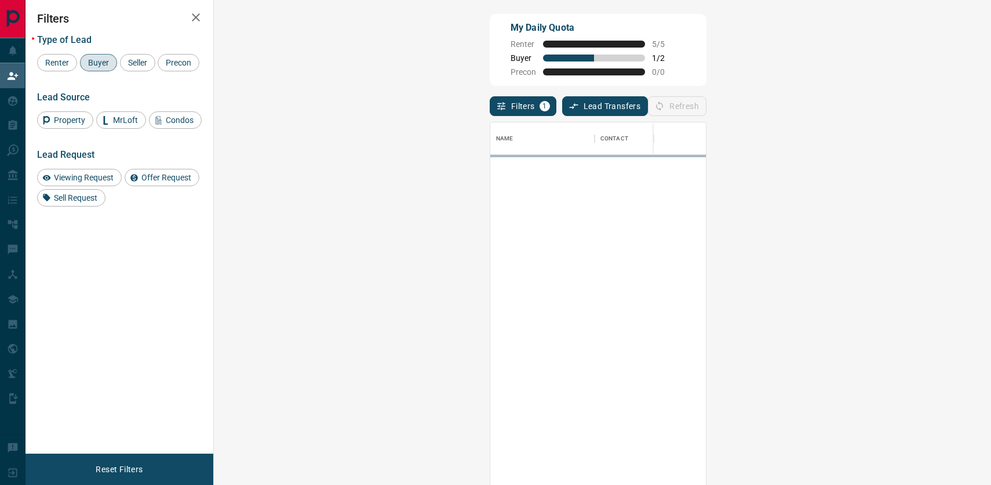
scroll to position [369, 752]
